Goal: Answer question/provide support: Answer question/provide support

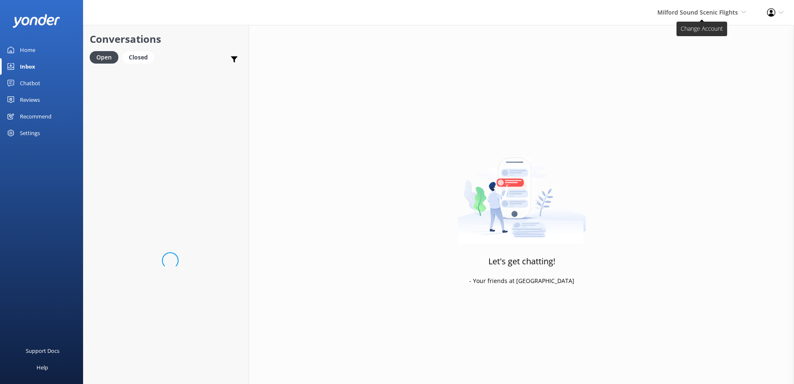
click at [684, 11] on span "Milford Sound Scenic Flights" at bounding box center [697, 12] width 81 height 8
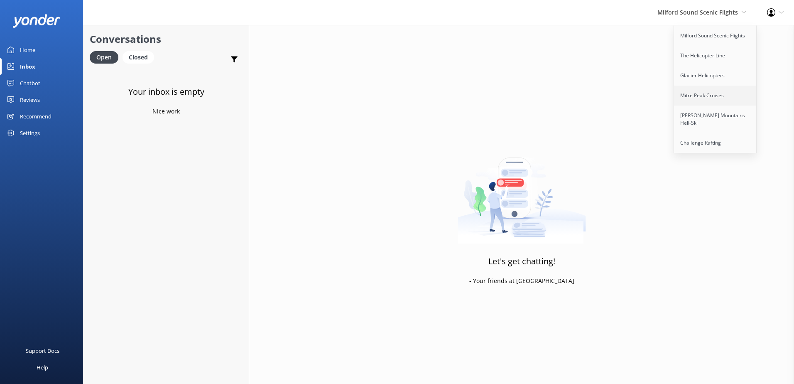
click at [696, 97] on link "Mitre Peak Cruises" at bounding box center [715, 96] width 83 height 20
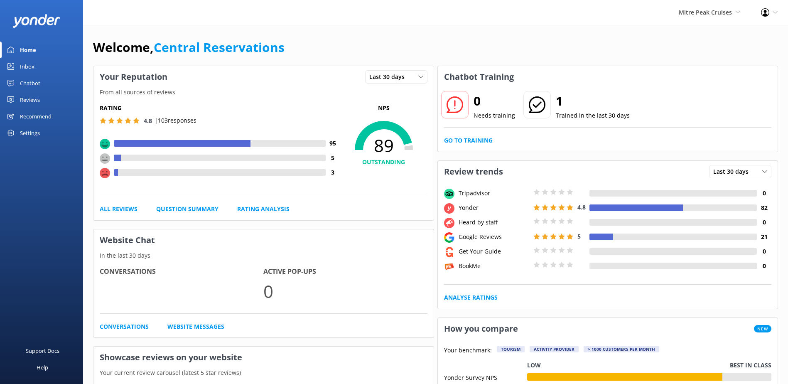
click at [27, 64] on div "Inbox" at bounding box center [27, 66] width 15 height 17
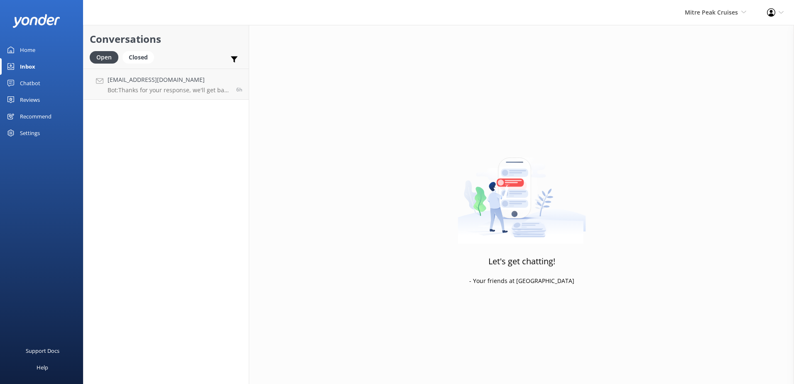
click at [27, 81] on div "Chatbot" at bounding box center [30, 83] width 20 height 17
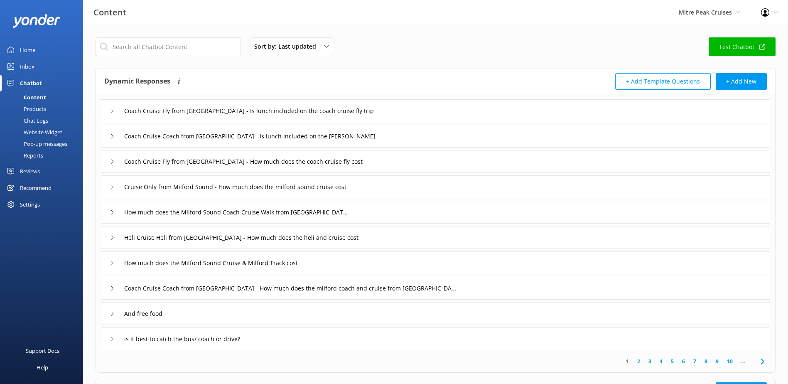
click at [34, 66] on link "Inbox" at bounding box center [41, 66] width 83 height 17
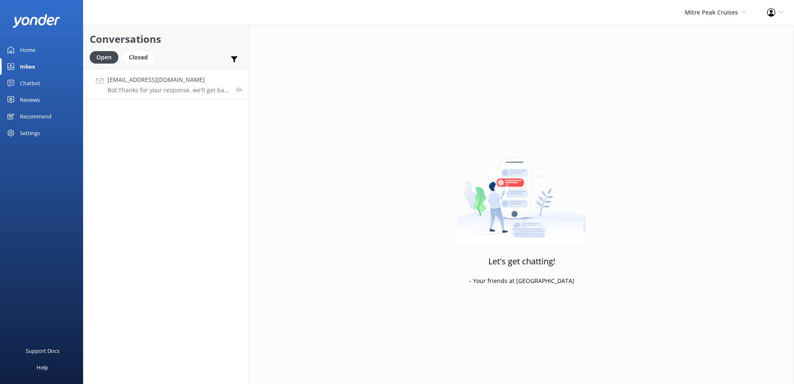
click at [154, 83] on h4 "[EMAIL_ADDRESS][DOMAIN_NAME]" at bounding box center [169, 79] width 122 height 9
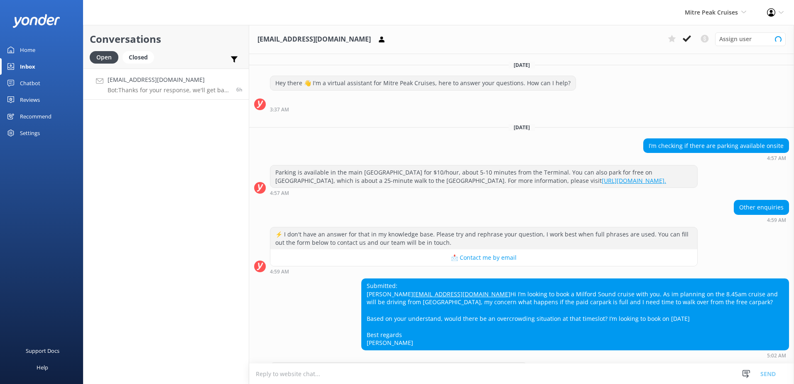
scroll to position [42, 0]
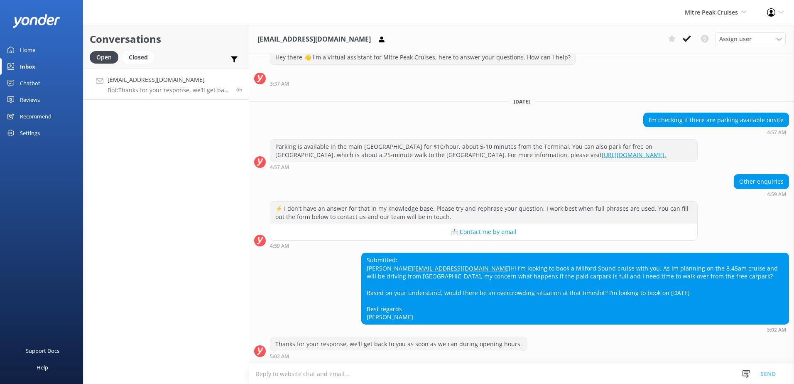
click at [310, 376] on textarea at bounding box center [521, 373] width 545 height 20
paste textarea "Hello, Thank you for your message. Occasionally the parking can fill up at peak…"
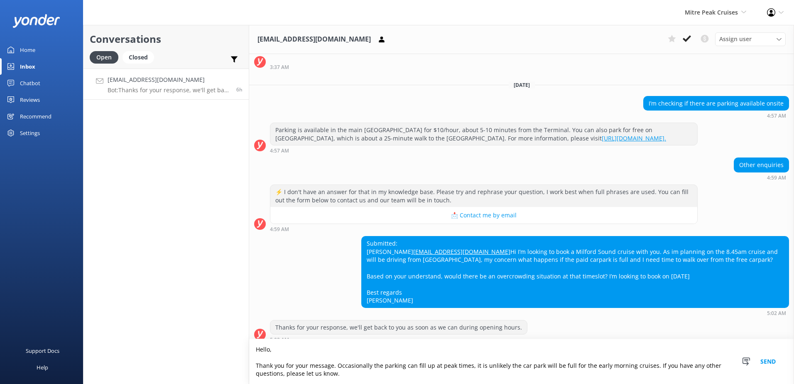
scroll to position [67, 0]
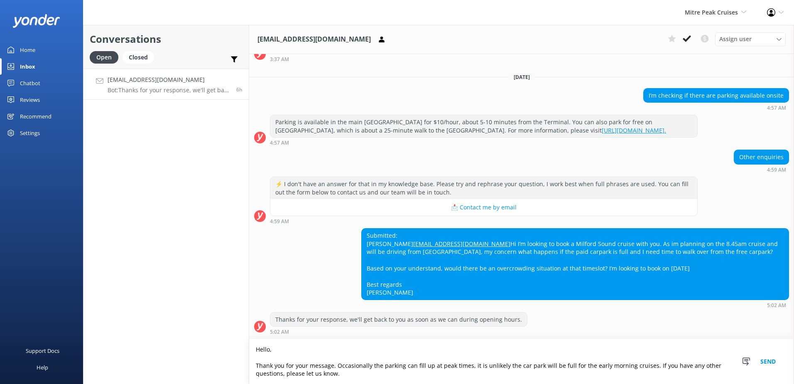
click at [262, 355] on textarea "Hello, Thank you for your message. Occasionally the parking can fill up at peak…" at bounding box center [521, 361] width 545 height 45
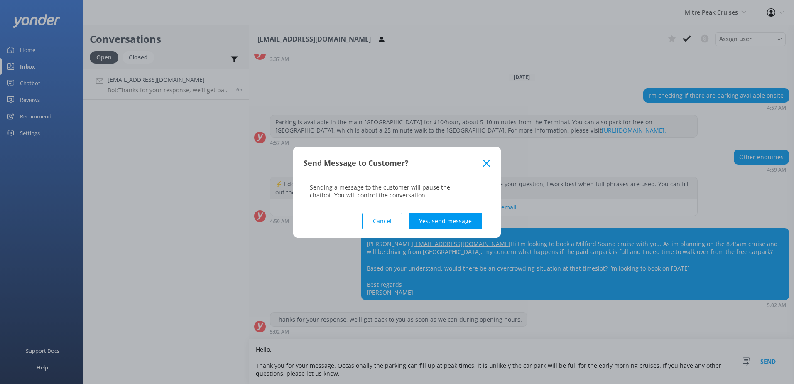
click at [362, 217] on div "Cancel Yes, send message" at bounding box center [397, 220] width 187 height 33
click at [377, 221] on button "Cancel" at bounding box center [382, 221] width 40 height 17
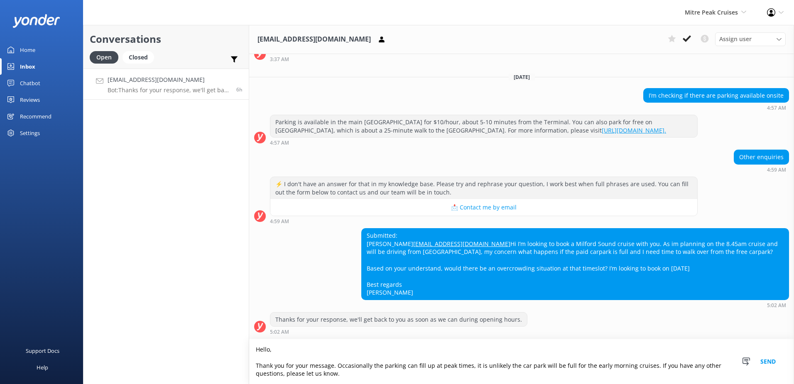
click at [269, 352] on textarea "Hello, Thank you for your message. Occasionally the parking can fill up at peak…" at bounding box center [521, 361] width 545 height 45
click at [266, 357] on textarea "Hello, Thank you for your message. Occasionally the parking can fill up at peak…" at bounding box center [521, 361] width 545 height 45
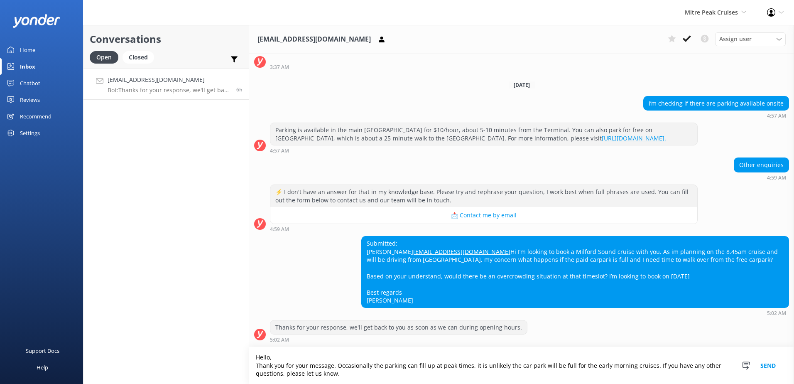
type textarea "Hello, Thank you for your message. Occasionally the parking can fill up at peak…"
click at [760, 363] on button "Send" at bounding box center [767, 365] width 31 height 37
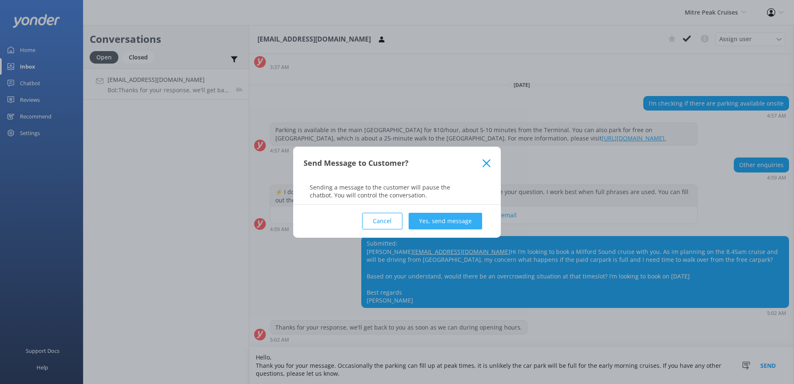
click at [470, 222] on button "Yes, send message" at bounding box center [445, 221] width 73 height 17
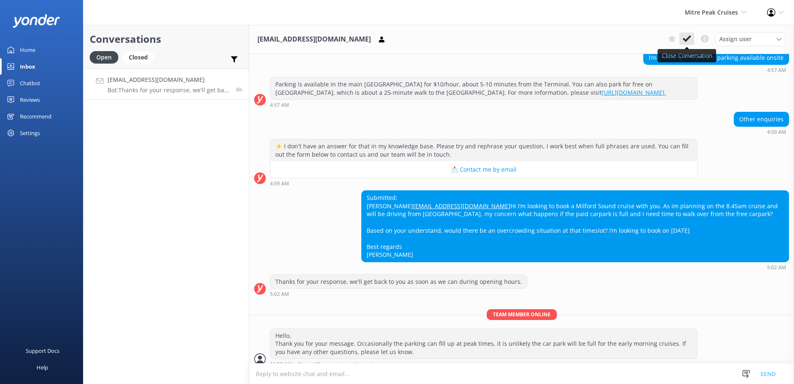
scroll to position [113, 0]
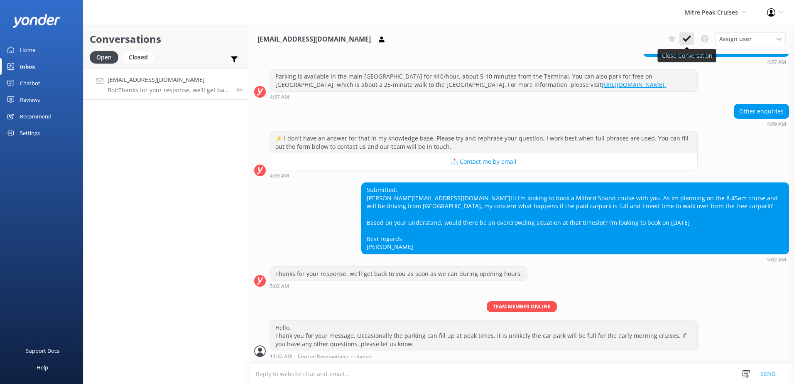
click at [687, 38] on icon at bounding box center [687, 38] width 8 height 8
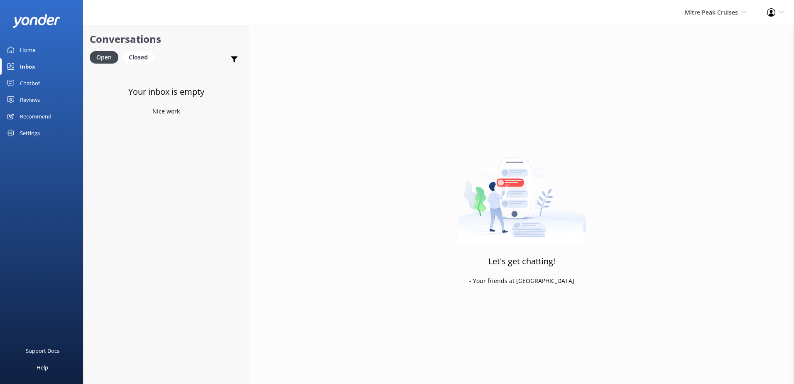
click at [679, 14] on div "Mitre Peak Cruises Milford Sound Scenic Flights The Helicopter Line Glacier Hel…" at bounding box center [715, 12] width 82 height 25
click at [698, 79] on link "Glacier Helicopters" at bounding box center [715, 76] width 83 height 20
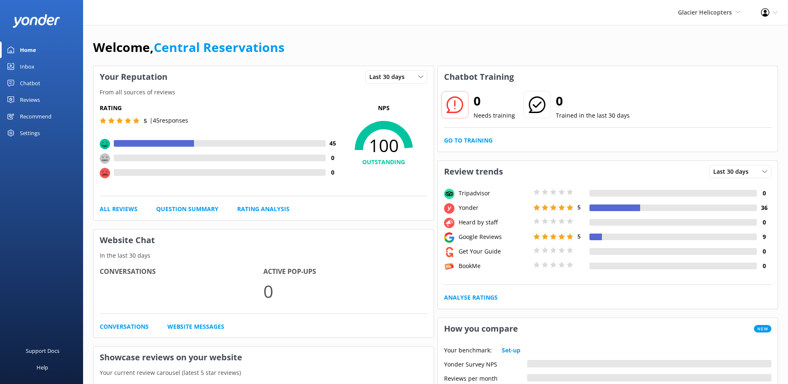
click at [46, 69] on link "Inbox" at bounding box center [41, 66] width 83 height 17
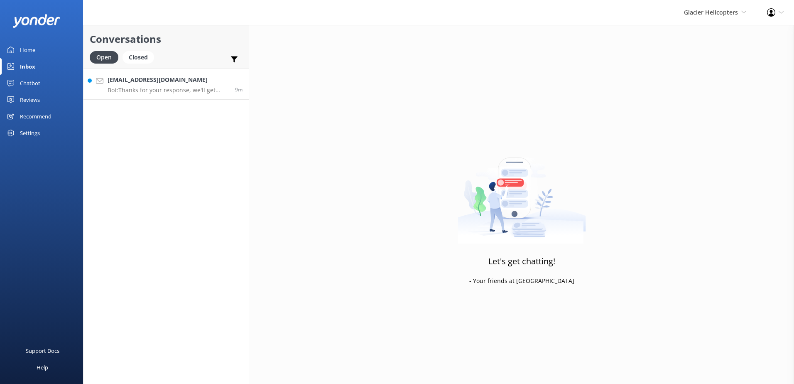
click at [159, 86] on div "lewis_pannell@icloud.com Bot: Thanks for your response, we'll get back to you a…" at bounding box center [168, 84] width 121 height 18
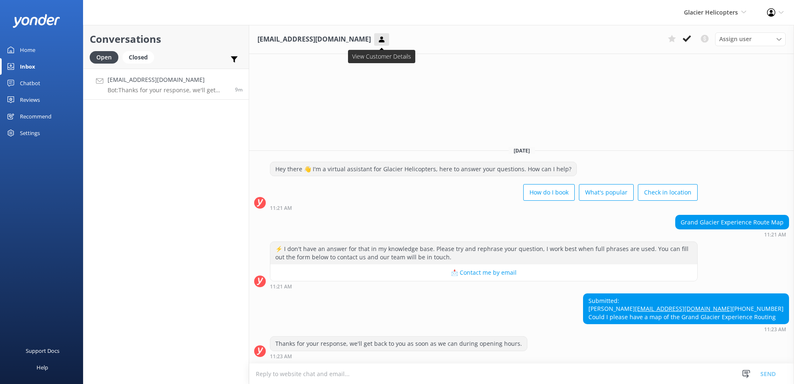
click at [379, 38] on use at bounding box center [381, 39] width 5 height 6
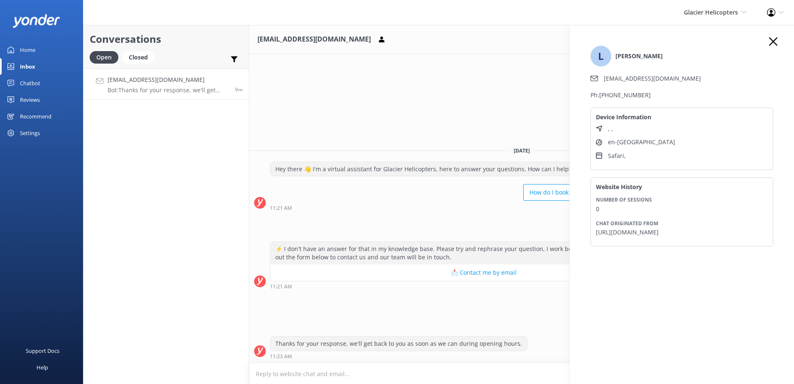
drag, startPoint x: 766, startPoint y: 232, endPoint x: 593, endPoint y: 231, distance: 173.2
click at [593, 231] on div "Website History Number of sessions 0 Chat originated from https://www.glacierhe…" at bounding box center [681, 211] width 183 height 69
copy p "https://www.glacierhelicopters.co.nz/grand-glacier-experience"
